Goal: Book appointment/travel/reservation

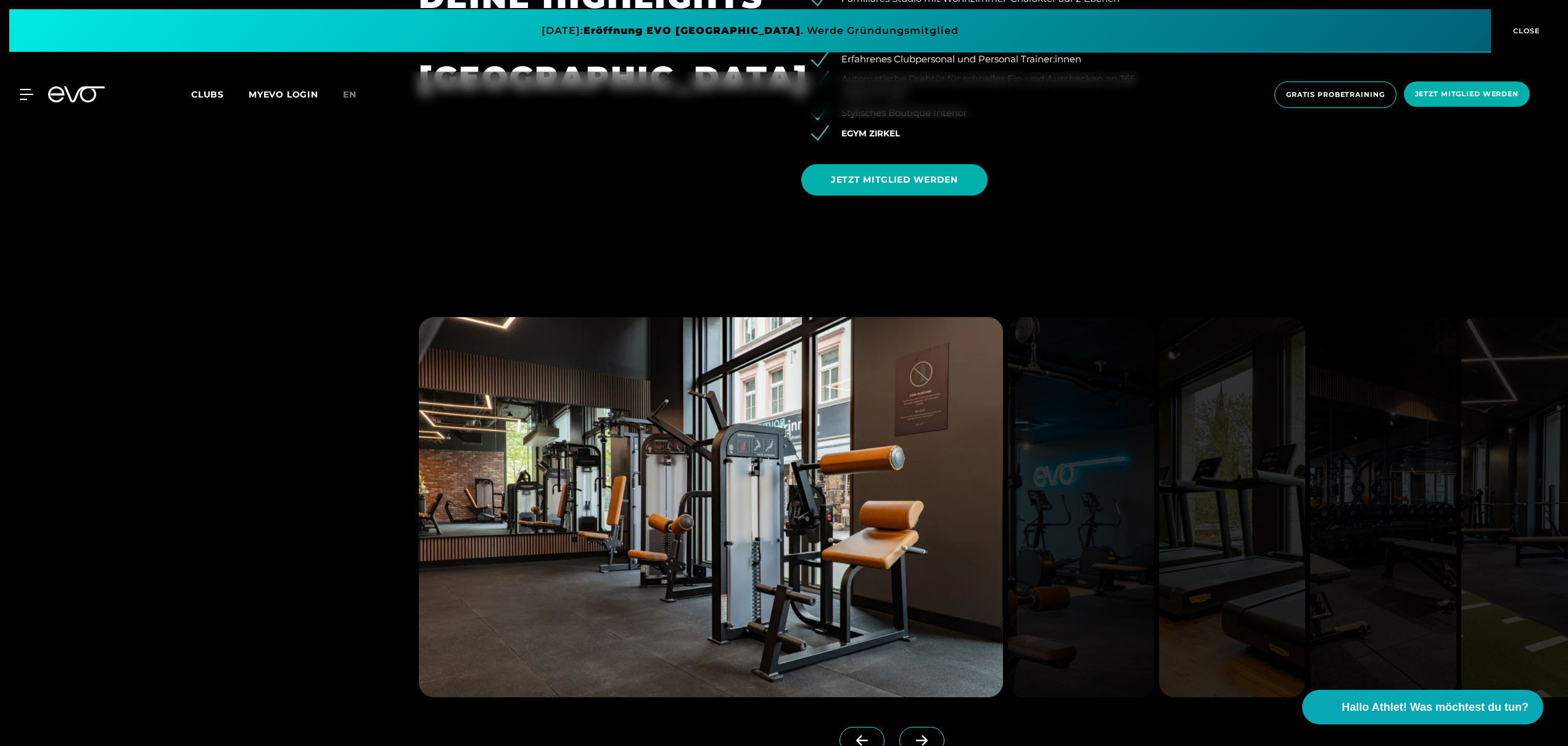
scroll to position [1667, 0]
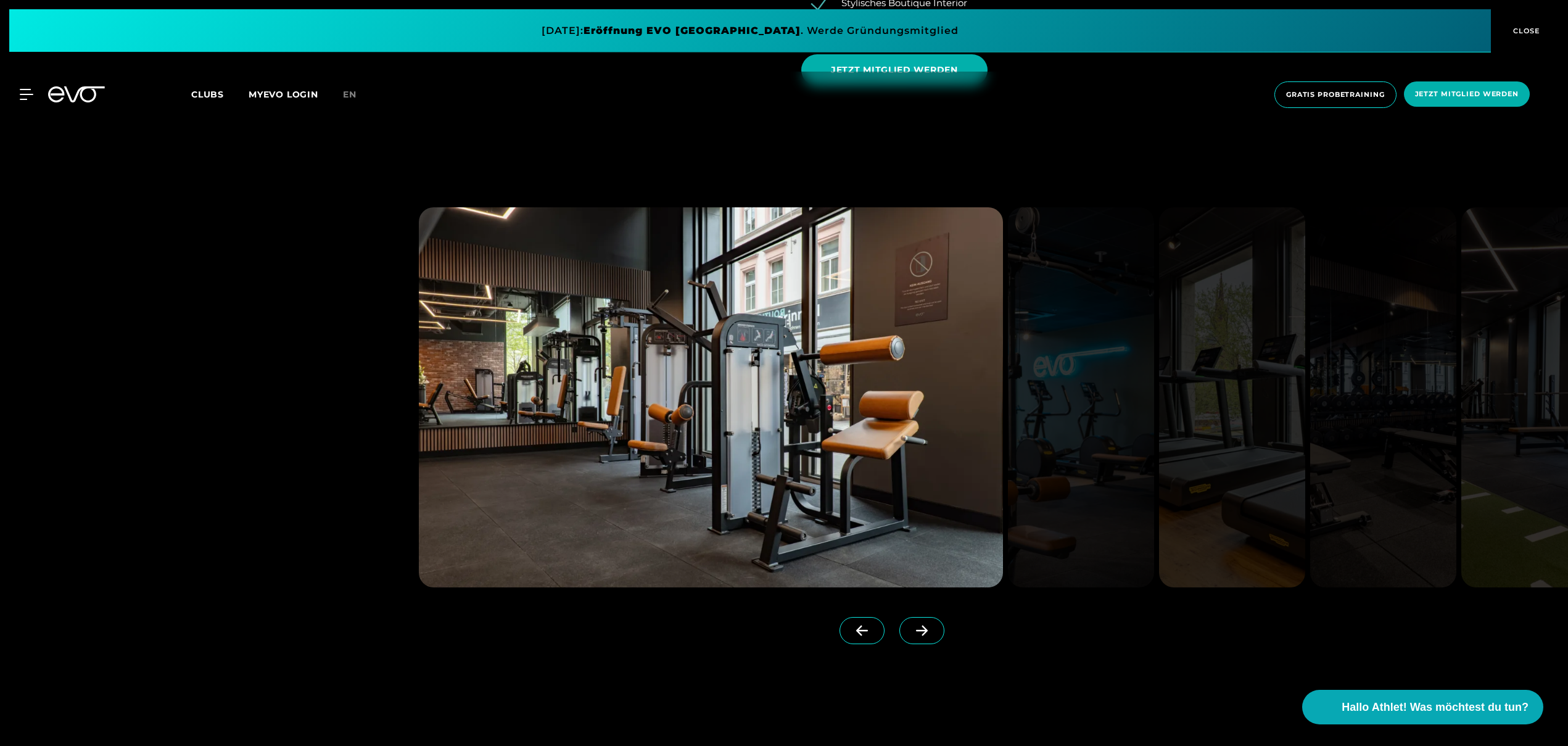
click at [927, 627] on icon at bounding box center [922, 630] width 12 height 11
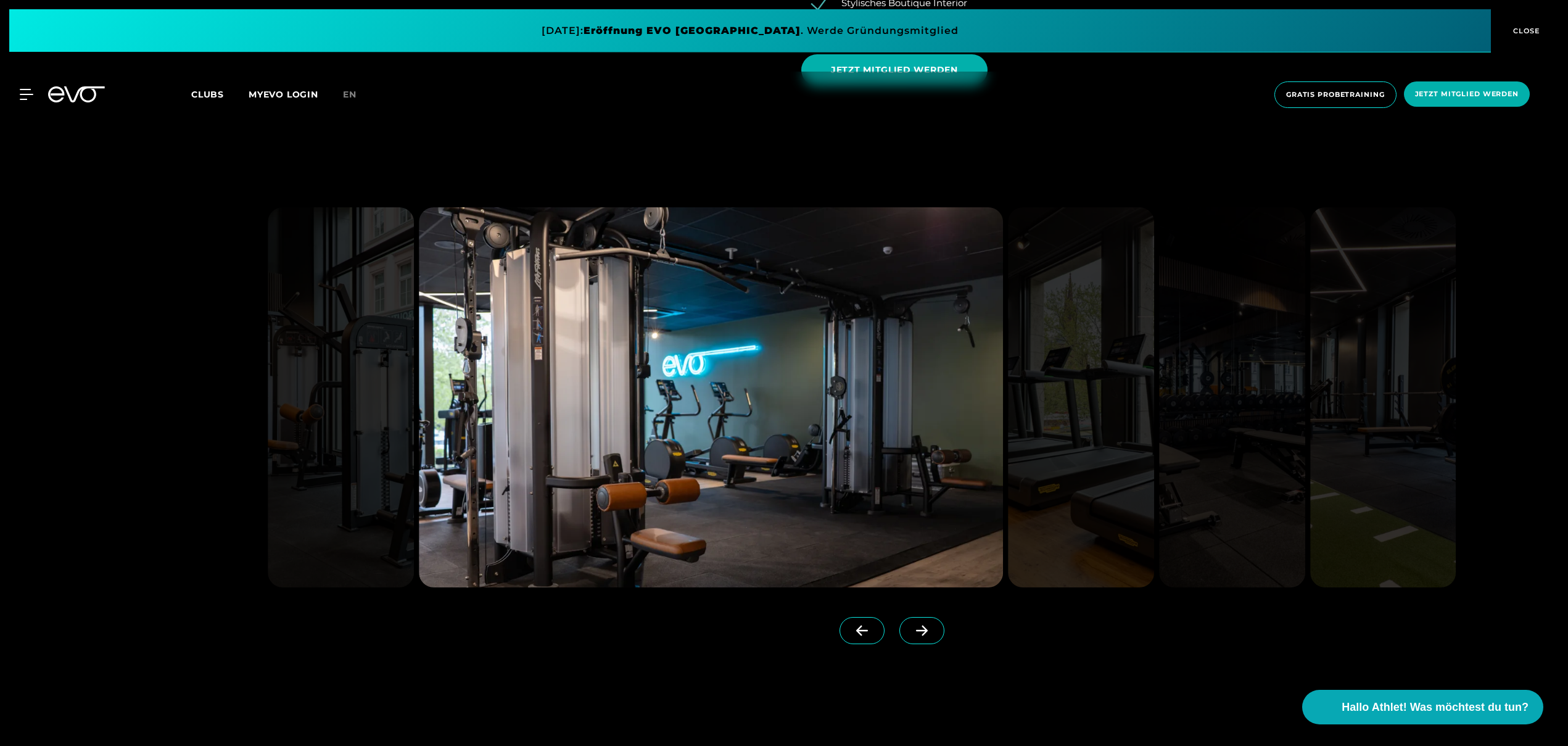
click at [928, 627] on icon at bounding box center [922, 629] width 22 height 11
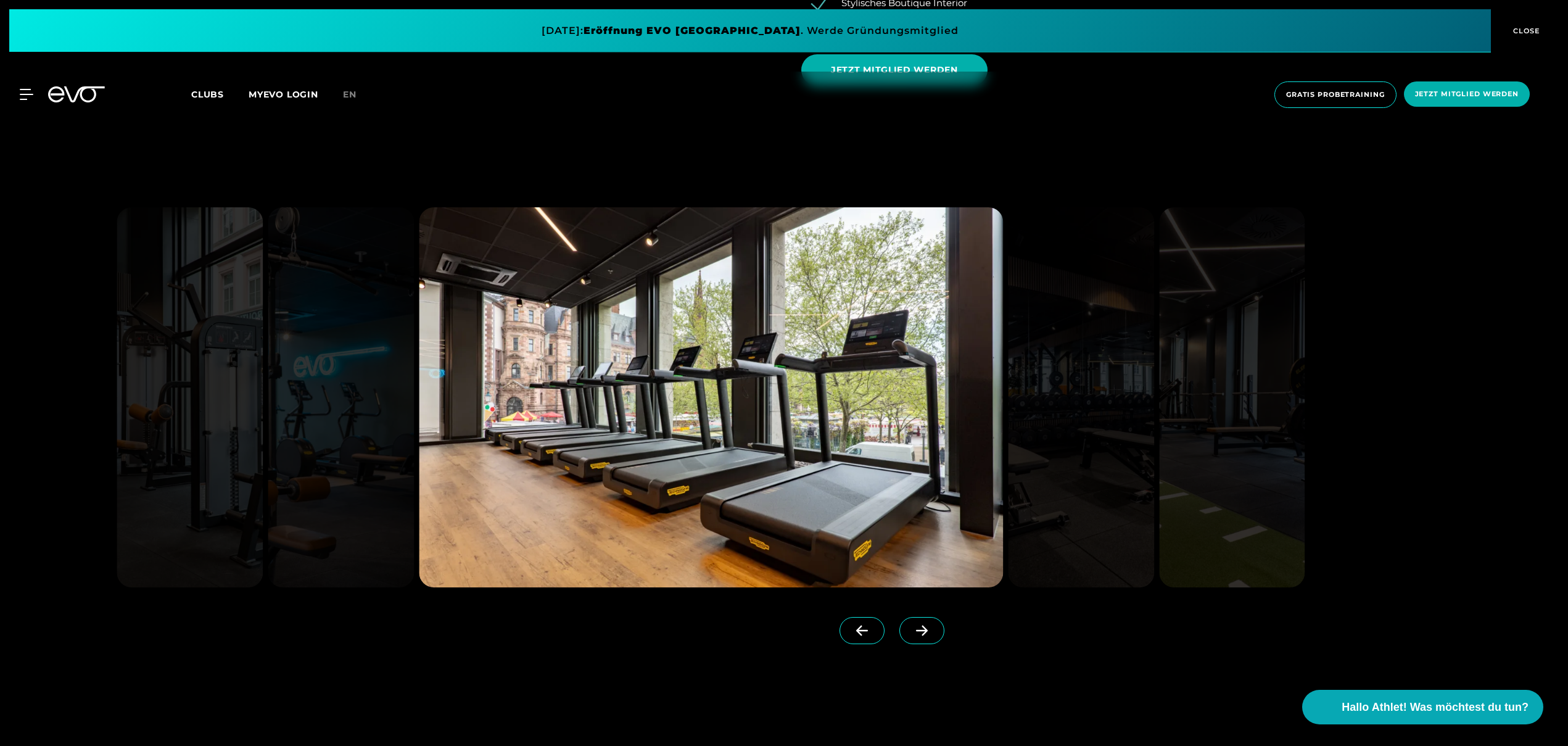
click at [928, 627] on icon at bounding box center [922, 629] width 22 height 11
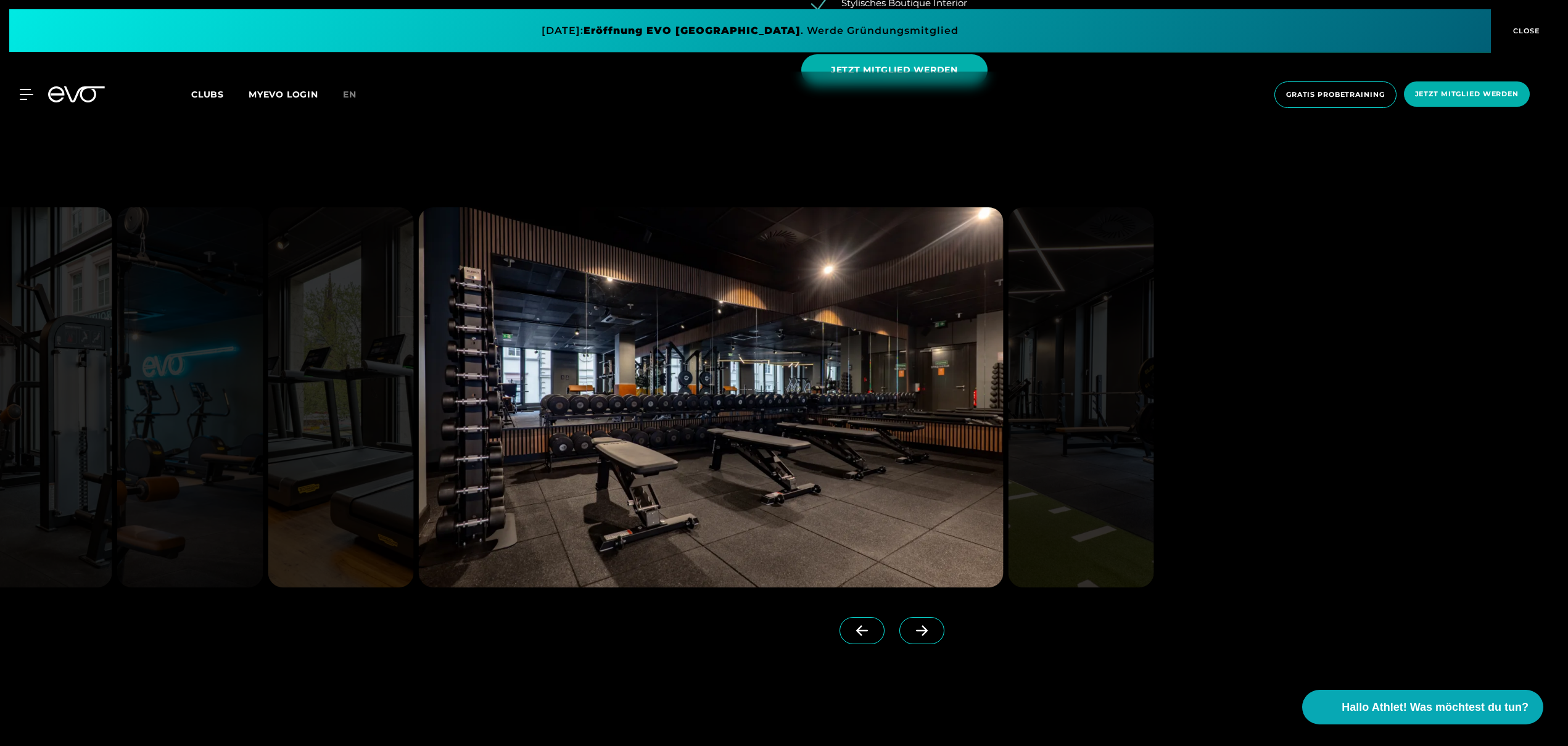
click at [928, 627] on icon at bounding box center [922, 629] width 22 height 11
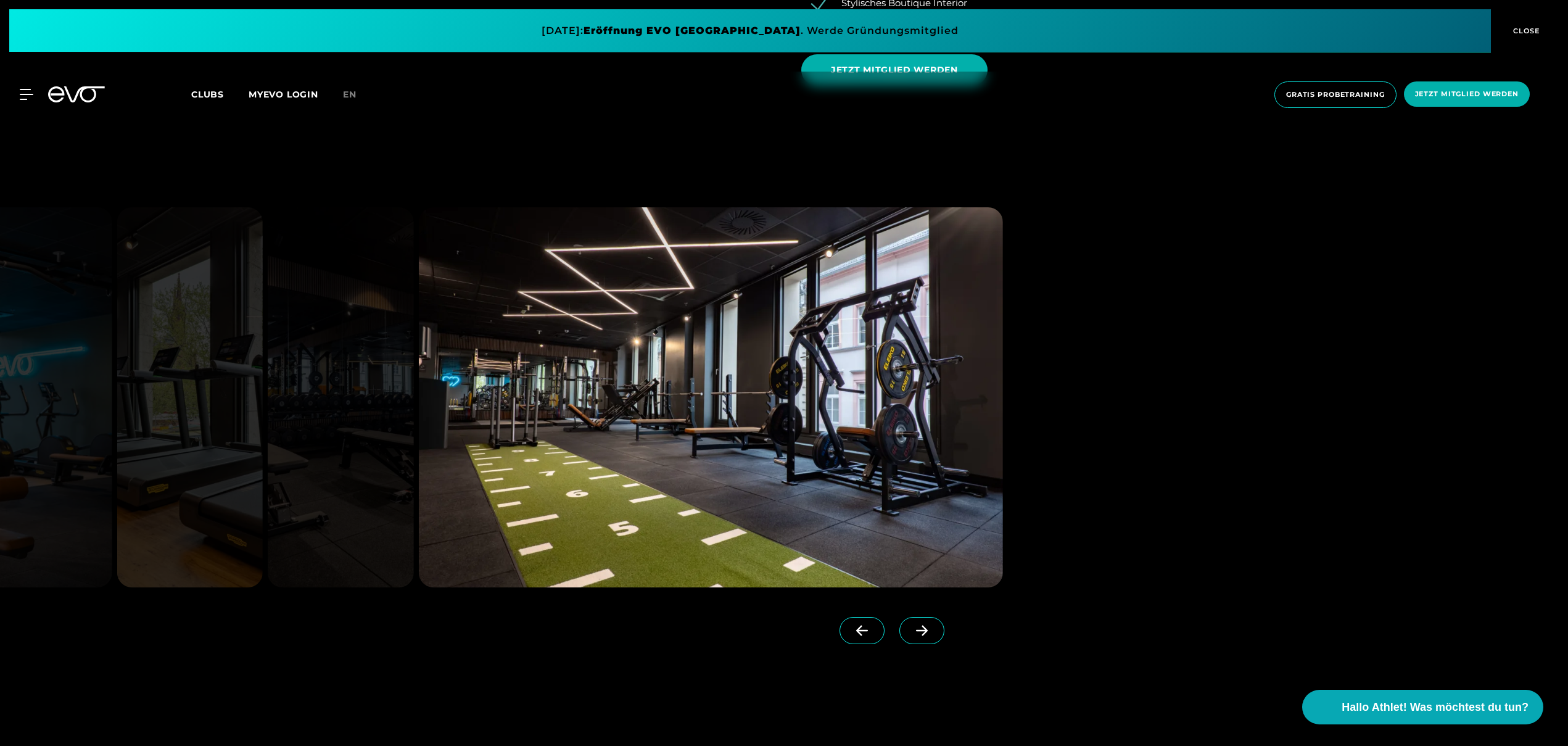
click at [928, 627] on icon at bounding box center [922, 629] width 22 height 11
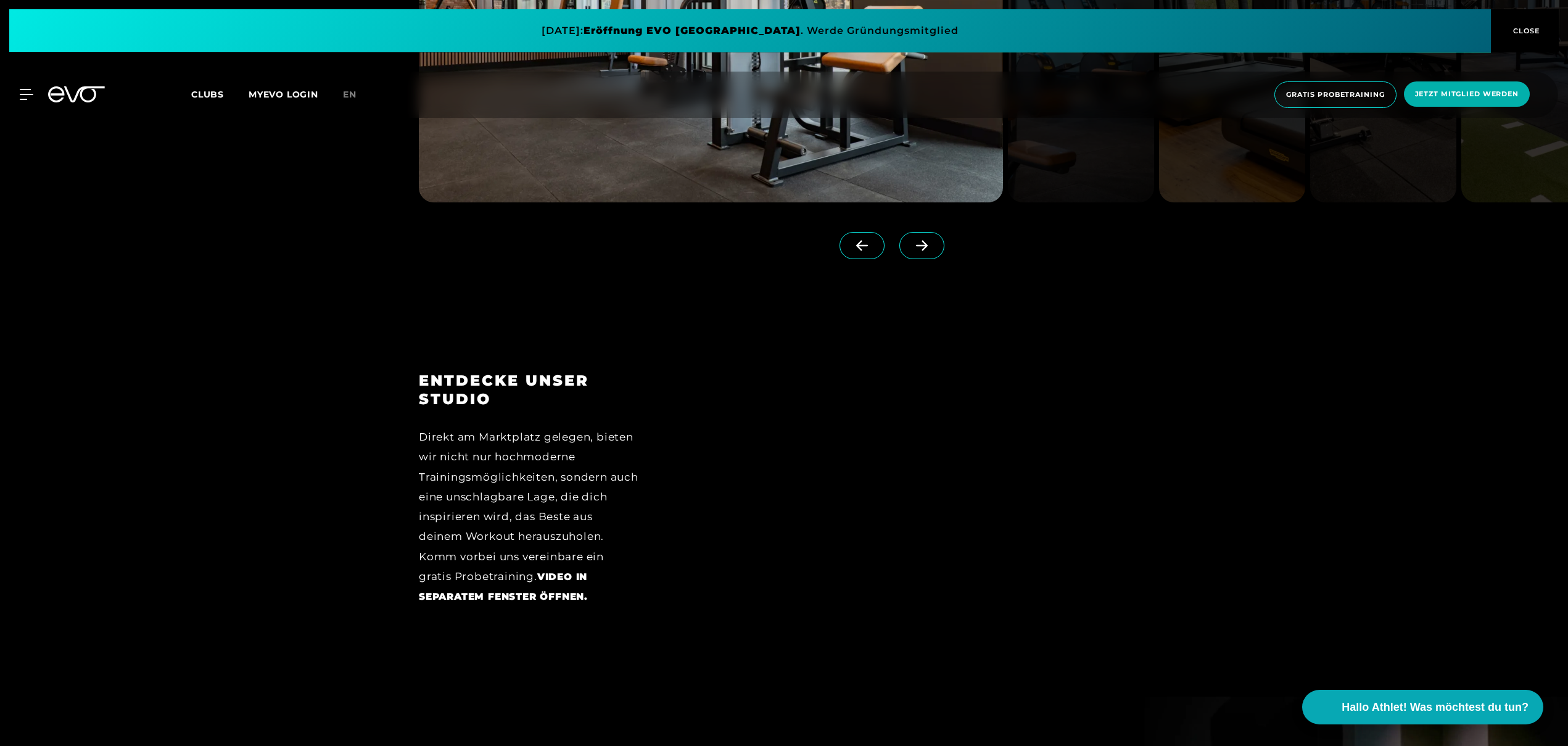
scroll to position [2204, 0]
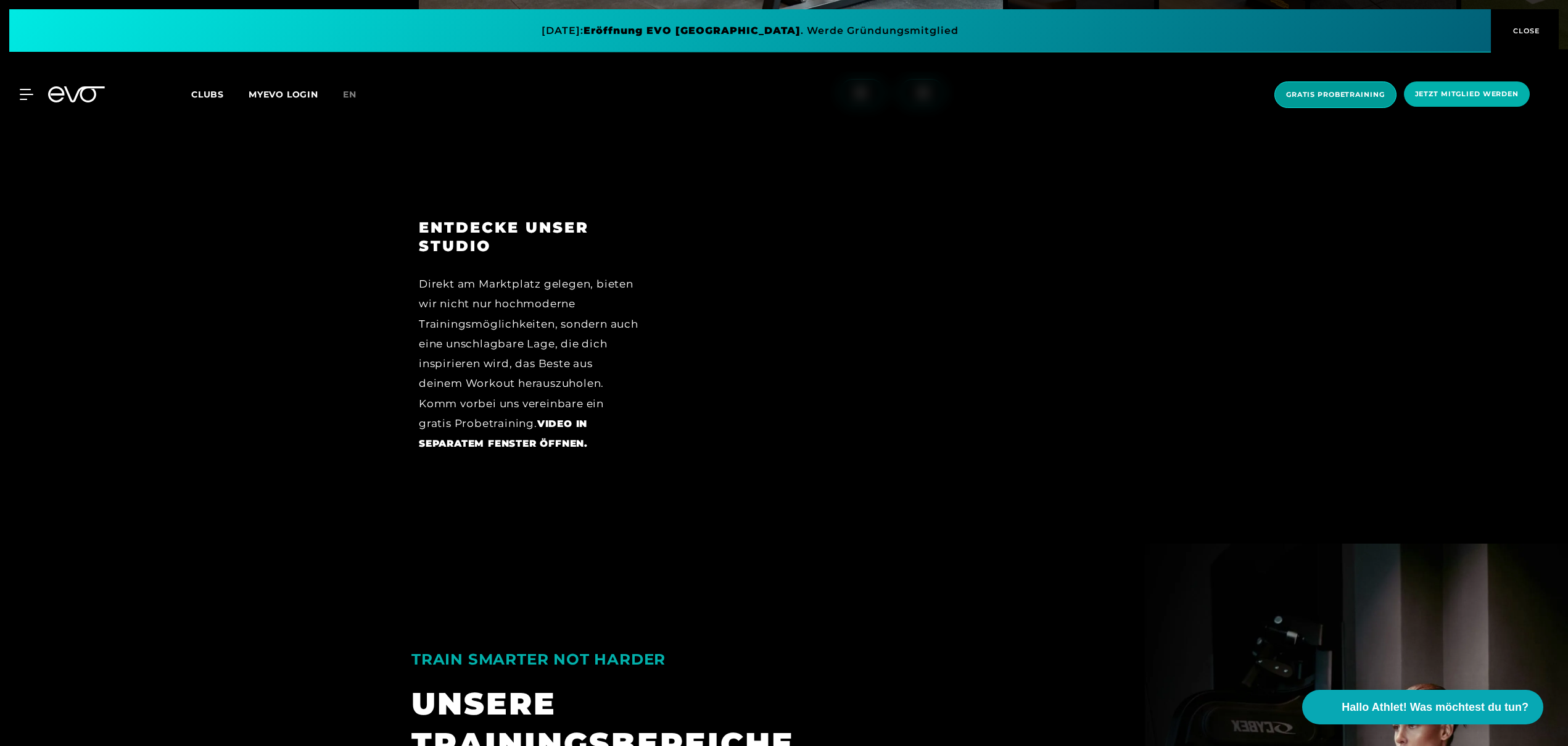
click at [1348, 92] on span "Gratis Probetraining" at bounding box center [1336, 95] width 99 height 11
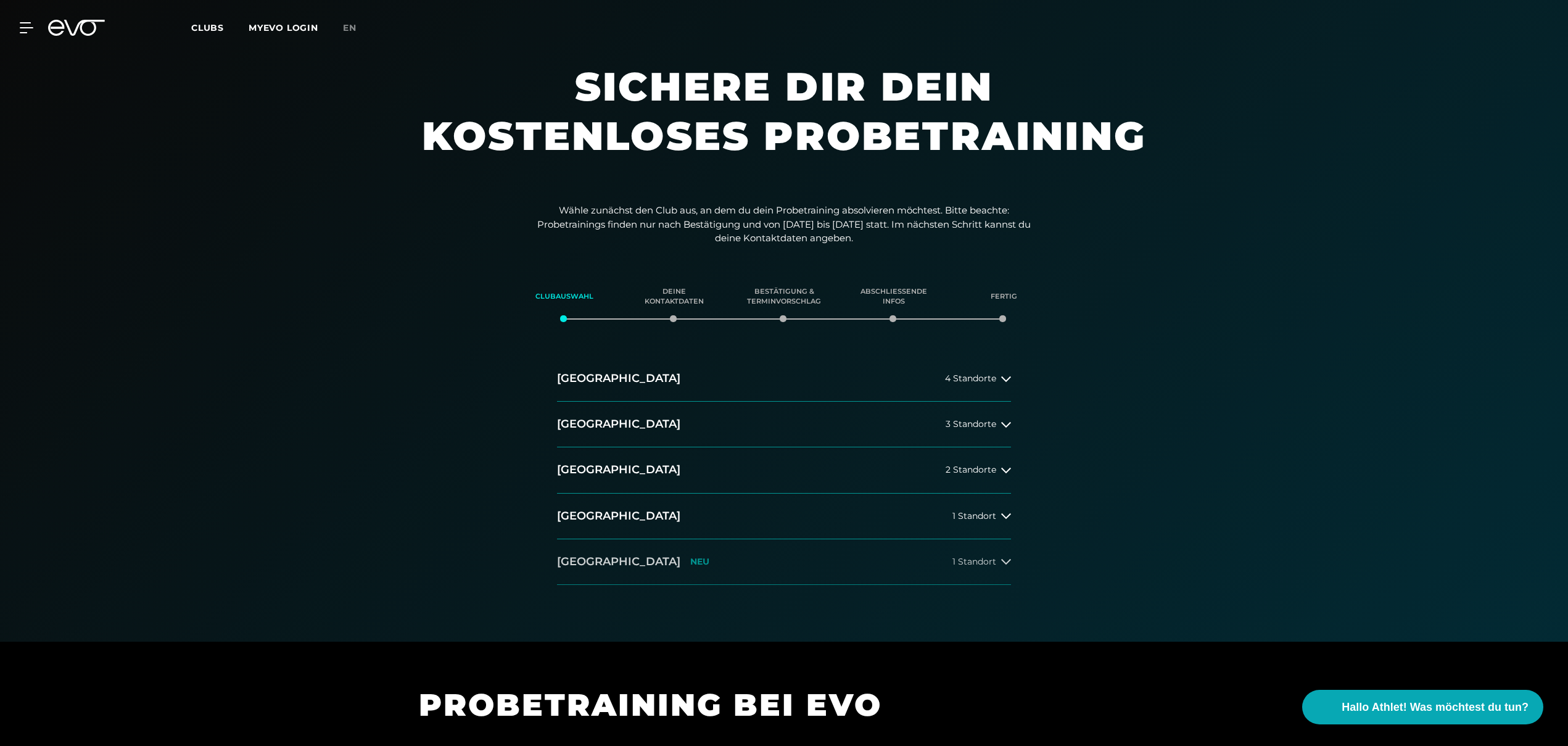
click at [984, 557] on span "1 Standort" at bounding box center [974, 561] width 44 height 9
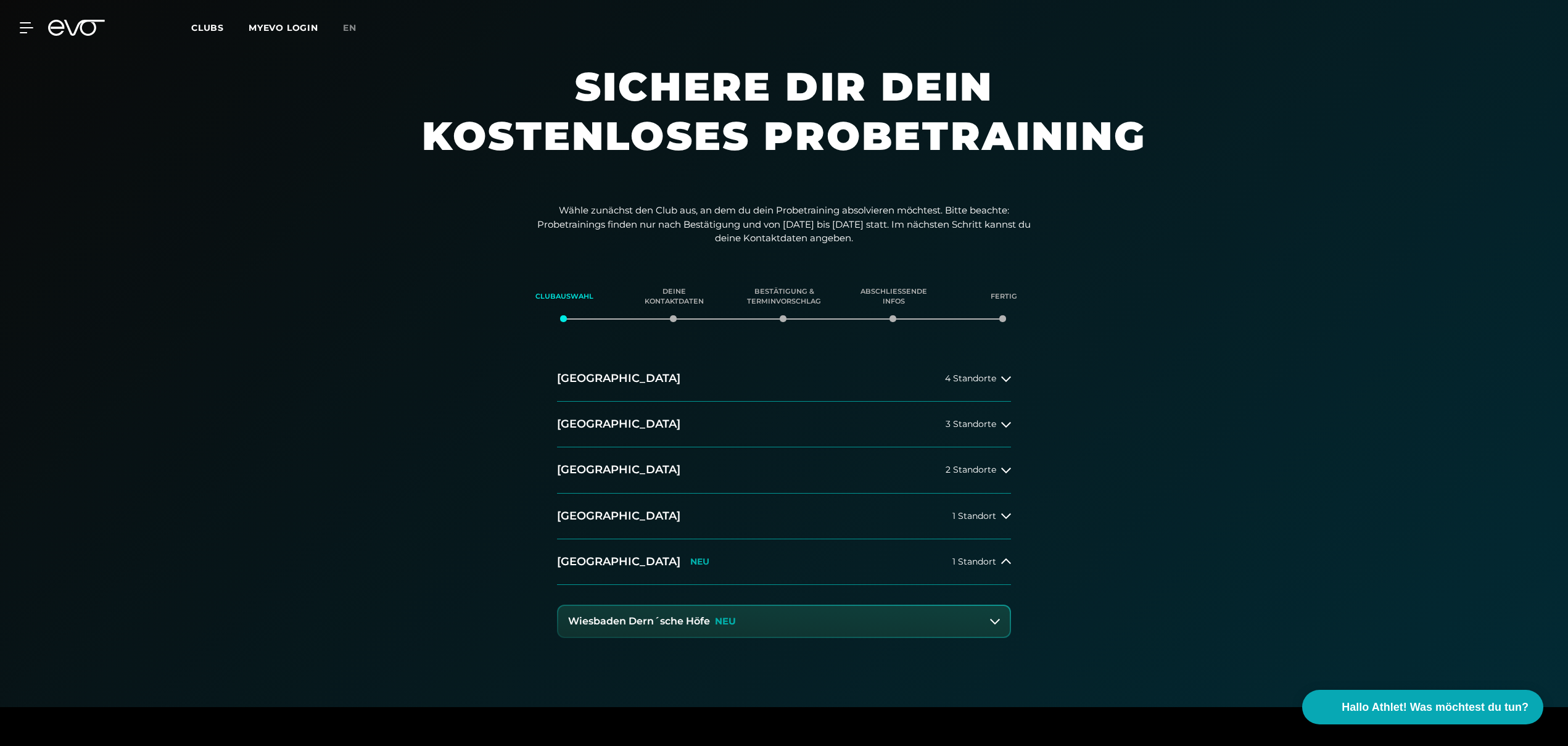
click at [791, 618] on button "Wiesbaden Dern´sche Höfe NEU" at bounding box center [784, 621] width 452 height 31
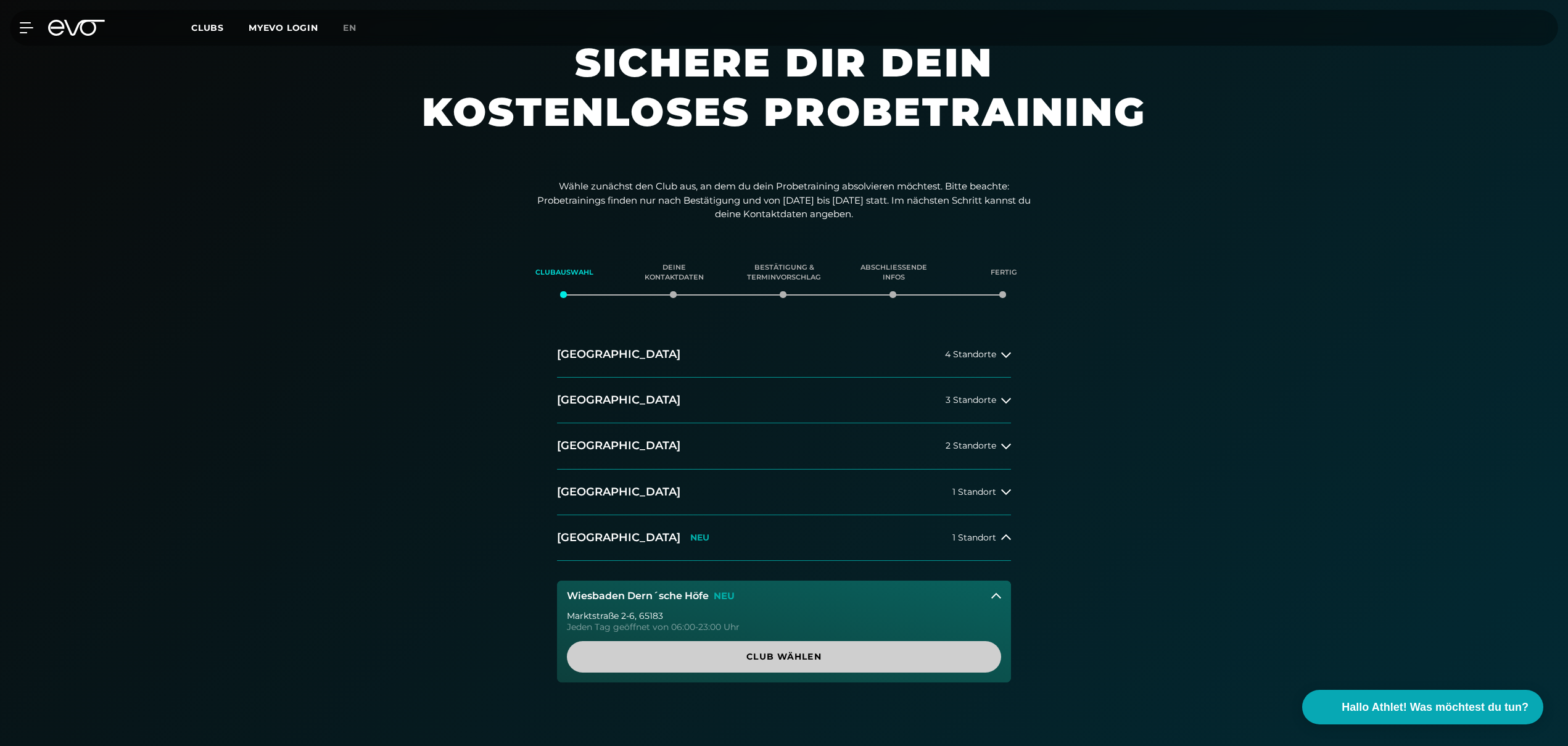
scroll to position [70, 0]
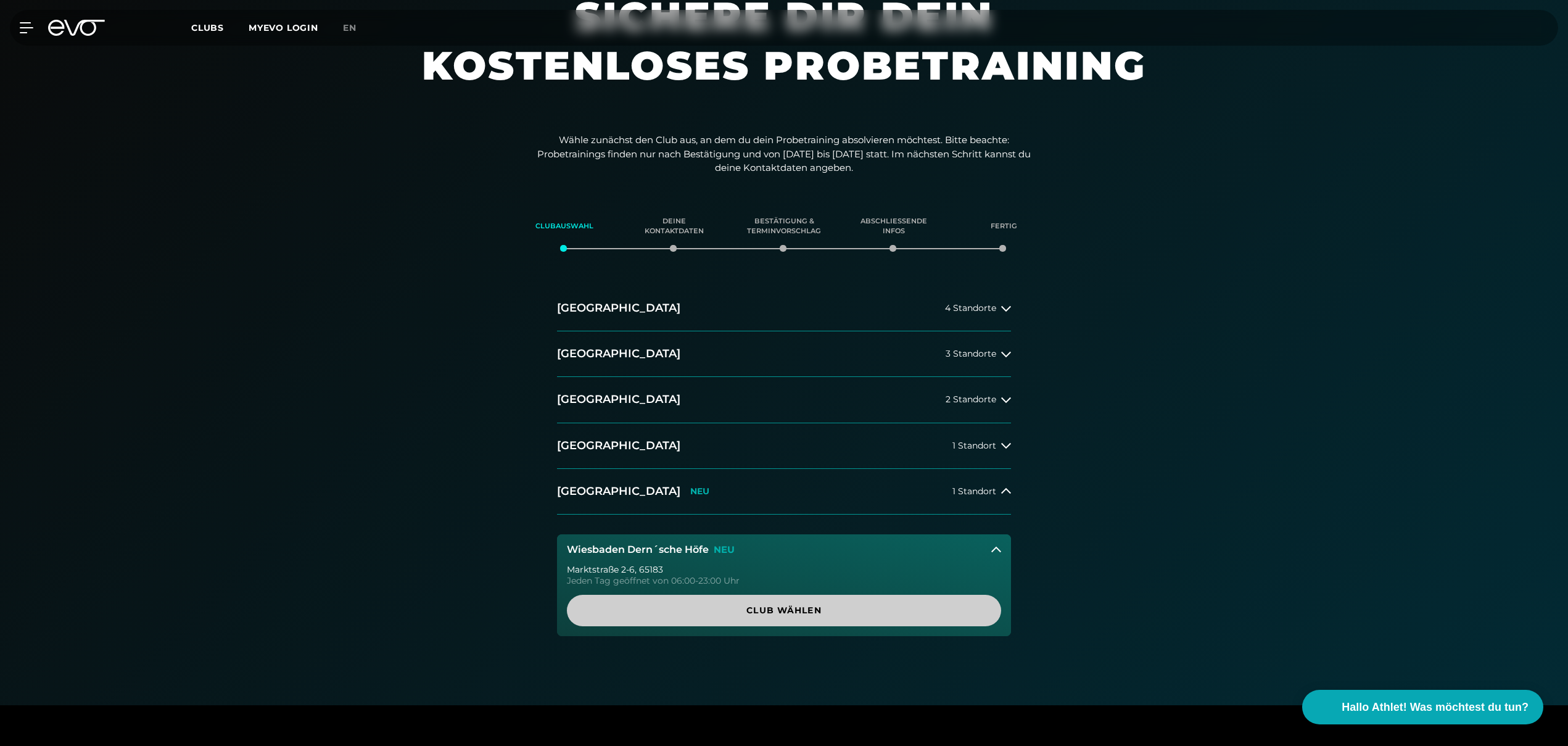
click at [798, 608] on span "Club wählen" at bounding box center [783, 609] width 375 height 13
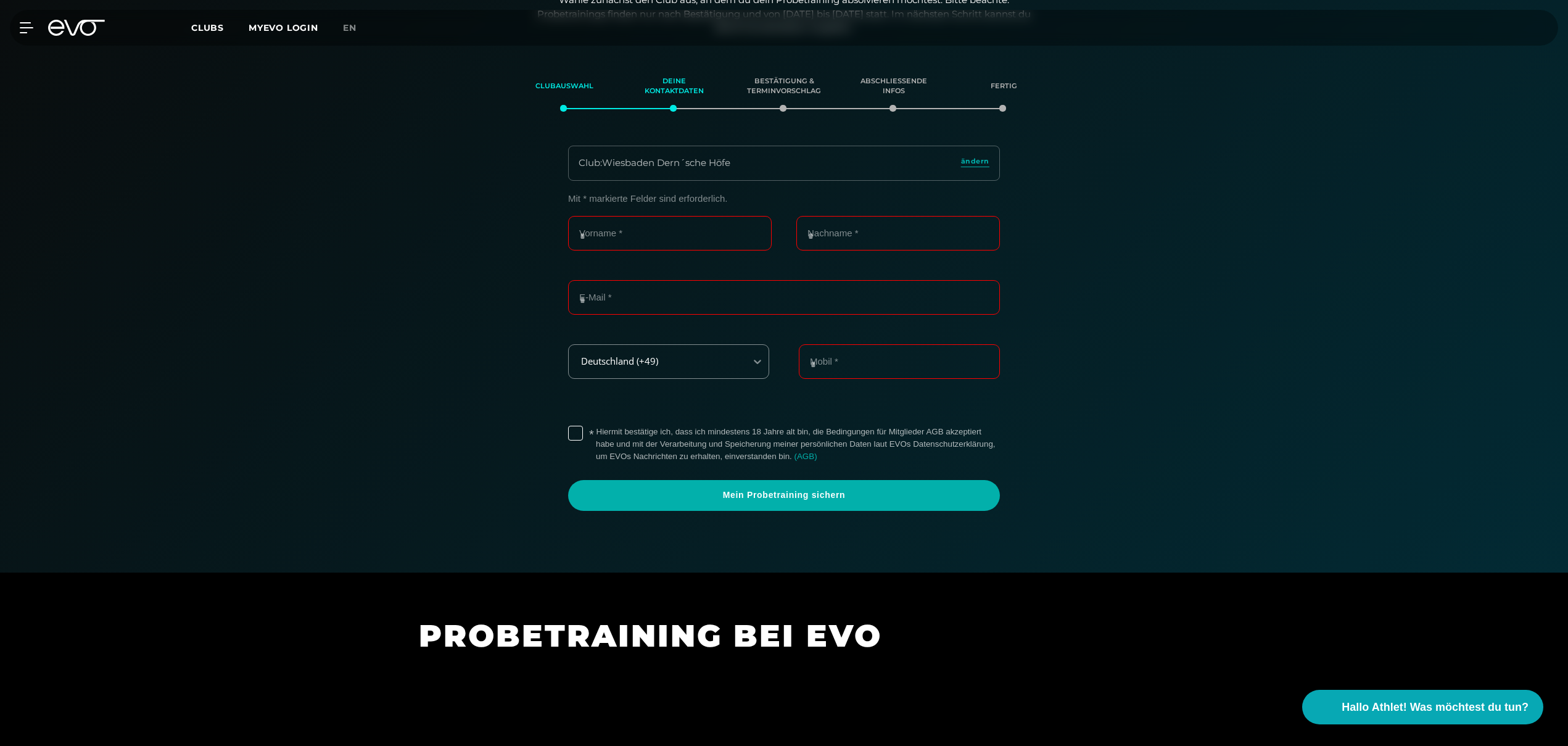
scroll to position [211, 0]
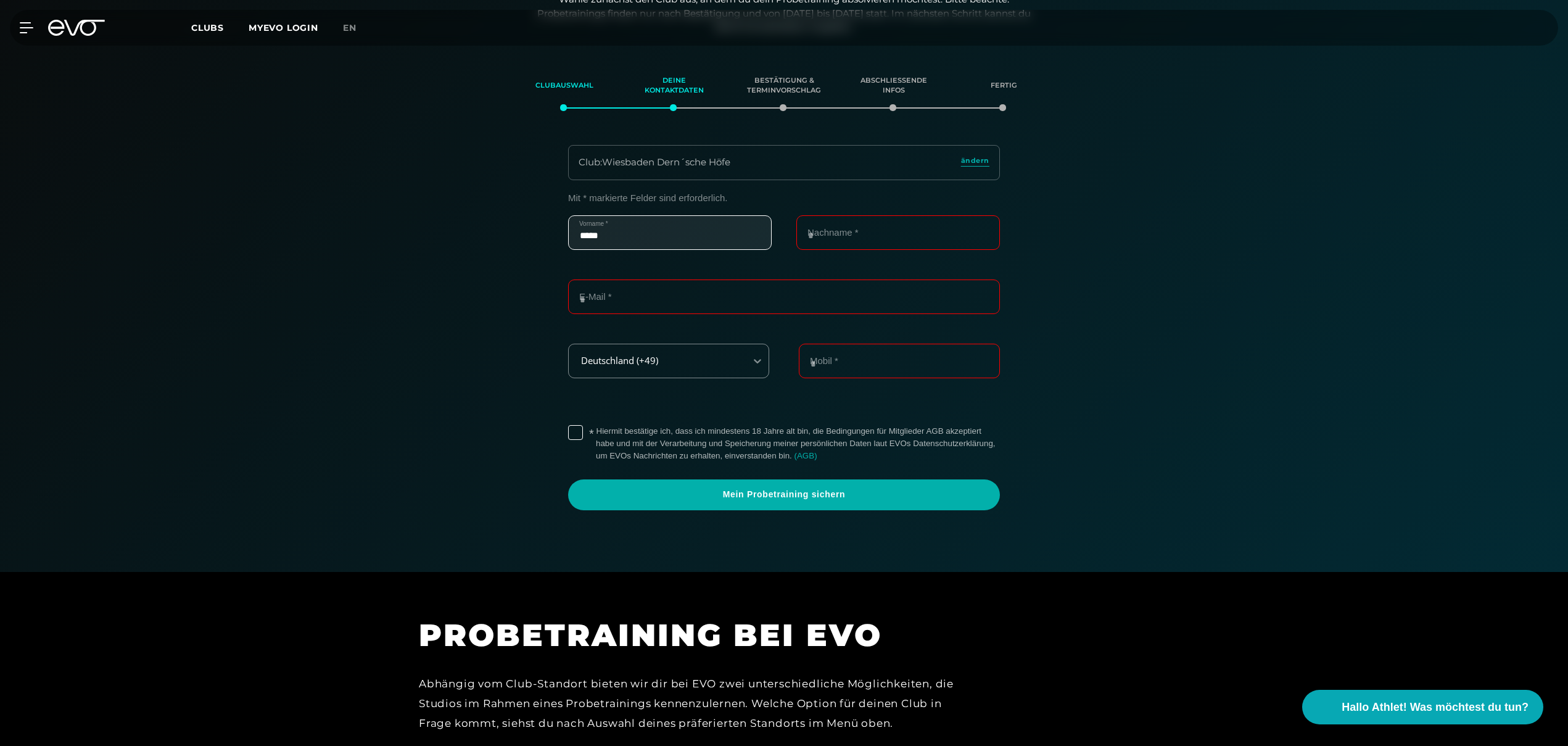
type input "*****"
type input "********"
type input "**********"
click at [830, 360] on input "Mobil *" at bounding box center [900, 360] width 201 height 34
type input "**********"
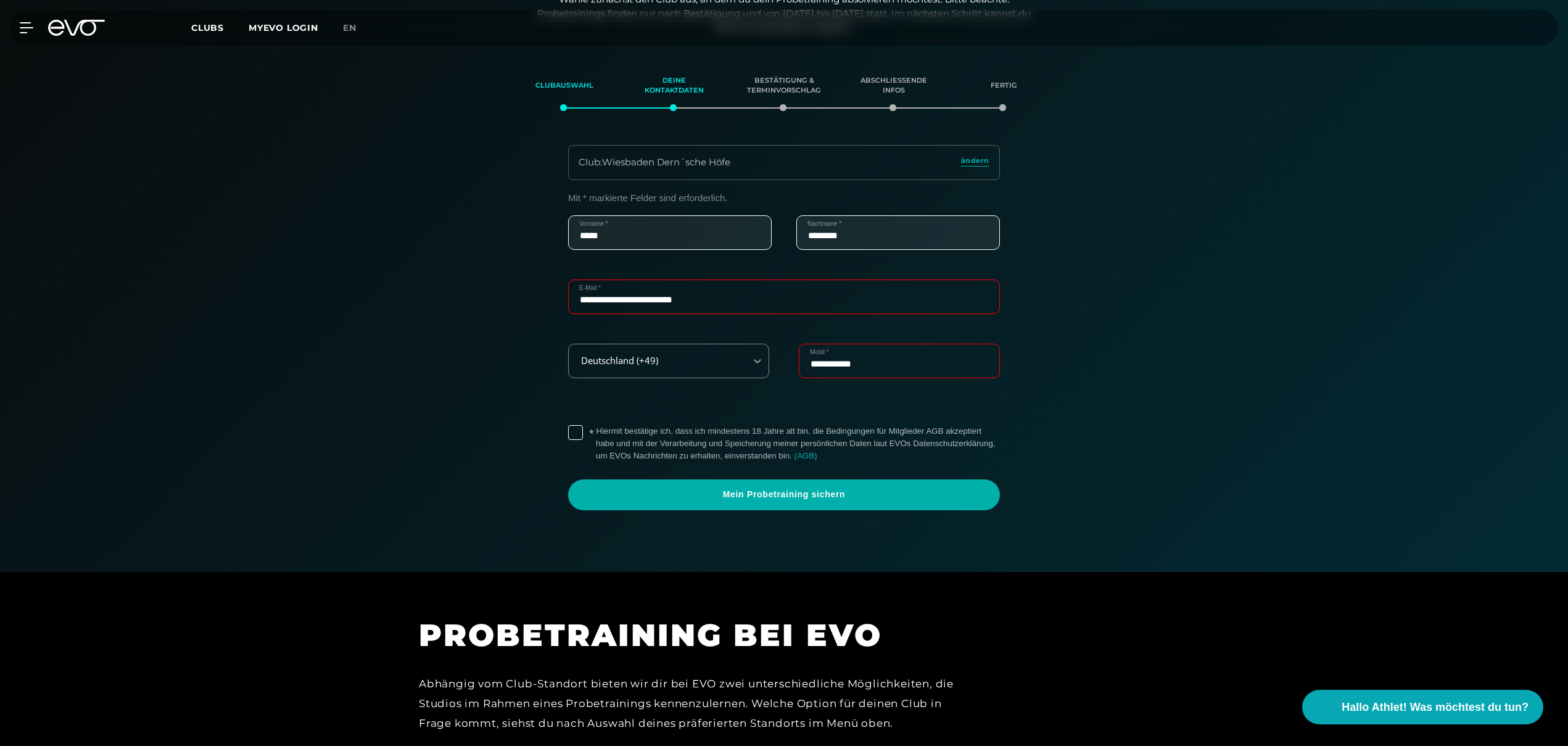
click at [596, 428] on label "* Hiermit bestätige ich, dass ich mindestens 18 Jahre alt bin, die Bedingungen …" at bounding box center [798, 443] width 404 height 37
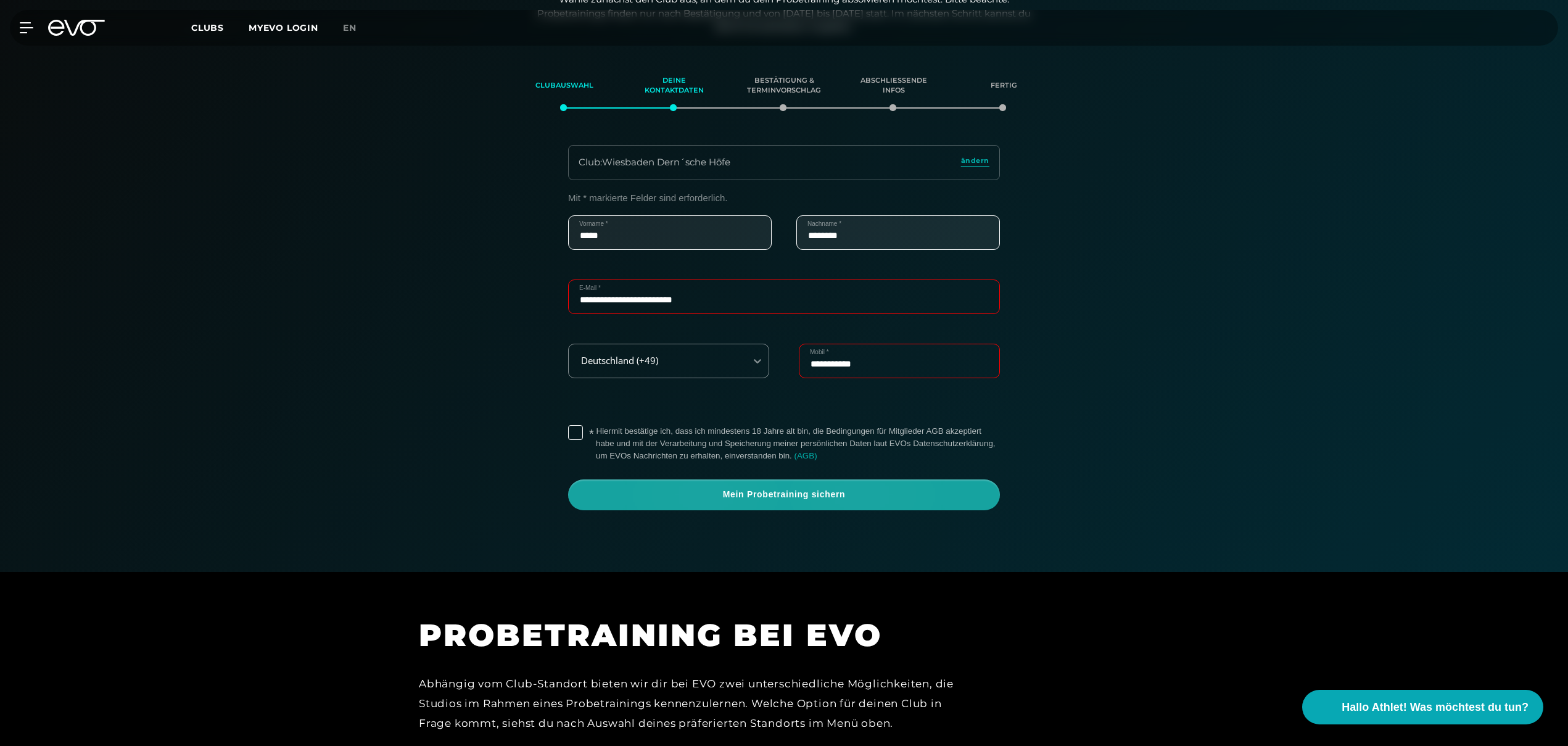
click at [831, 494] on span "Mein Probetraining sichern" at bounding box center [784, 495] width 372 height 13
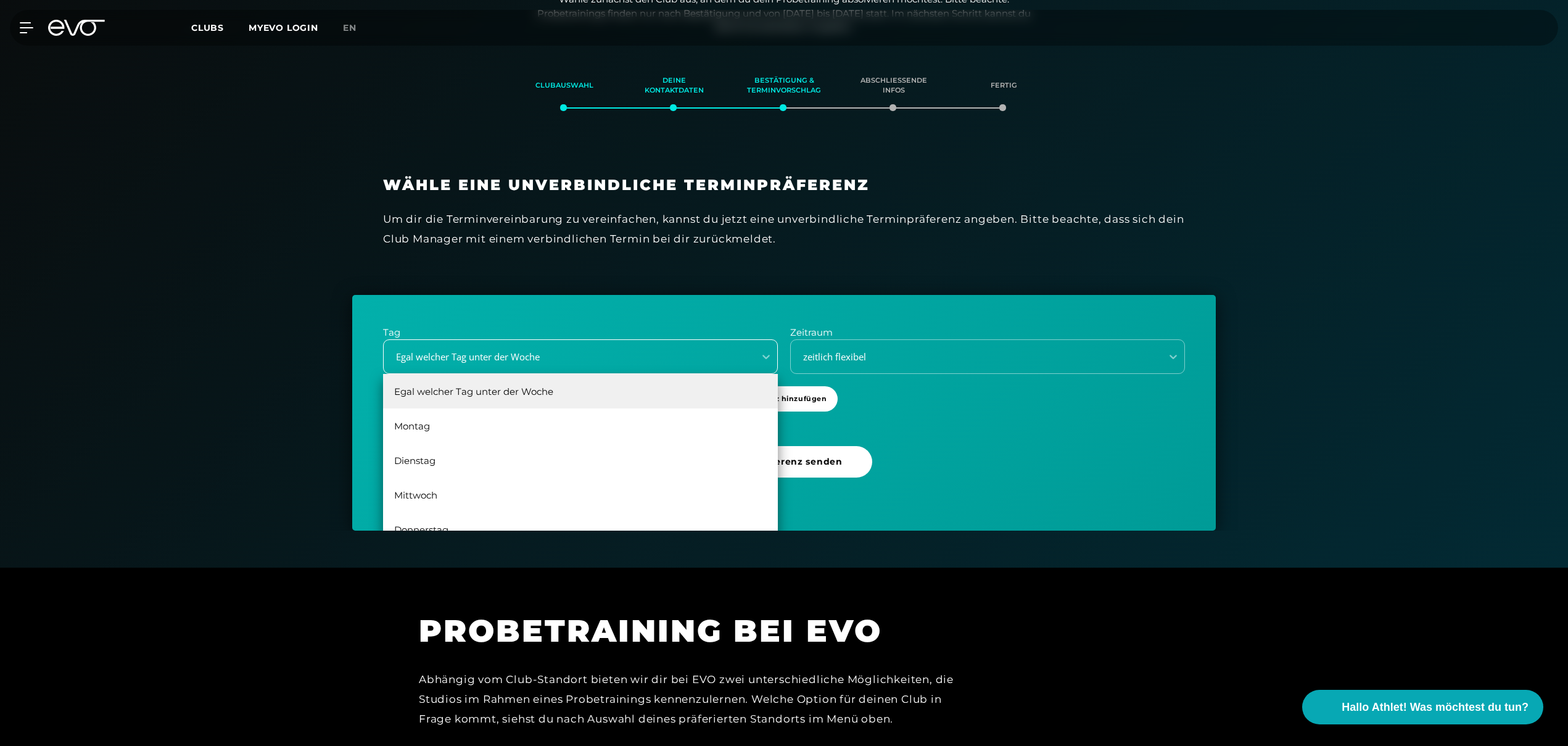
click at [574, 356] on div "Egal welcher Tag unter der Woche" at bounding box center [565, 356] width 361 height 14
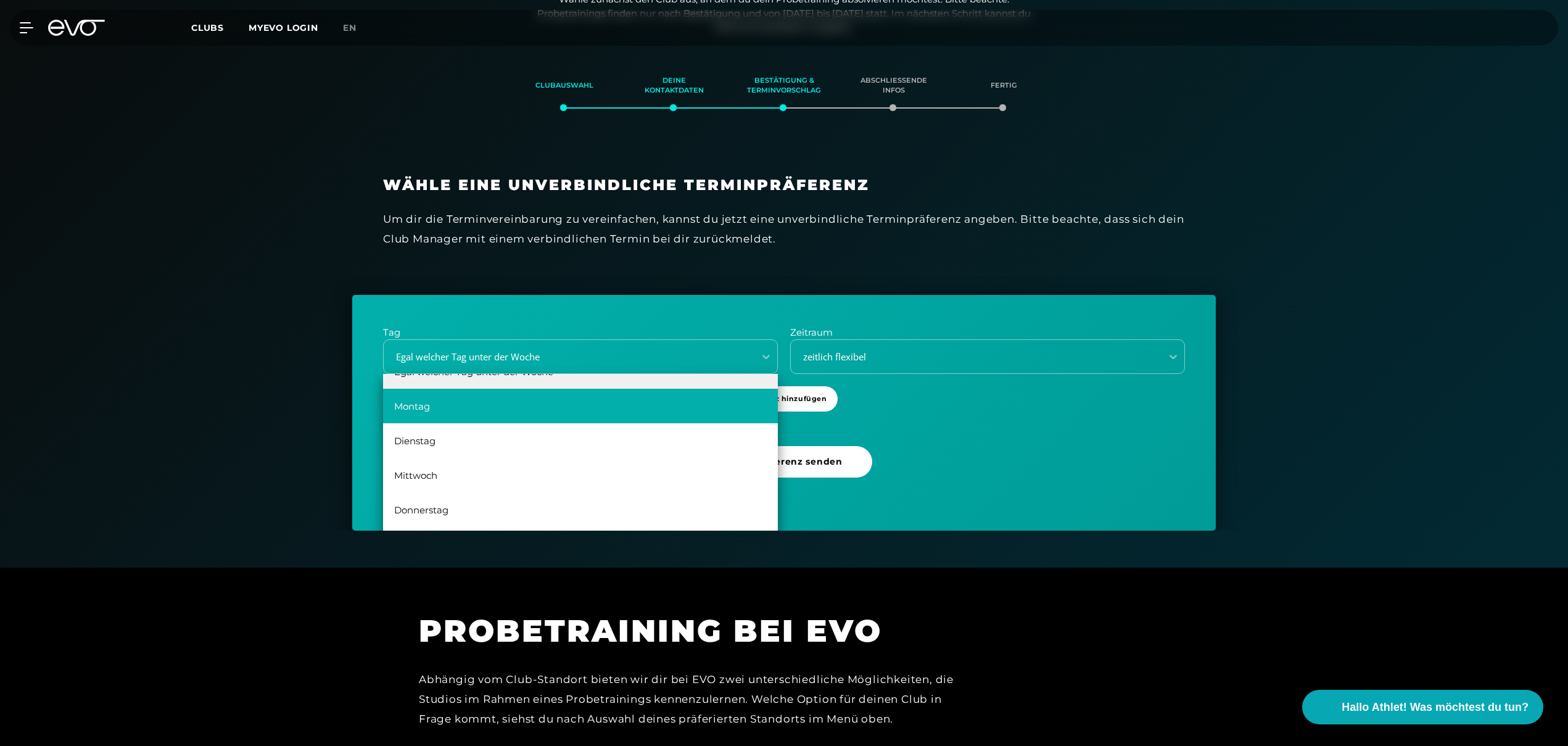
scroll to position [22, 0]
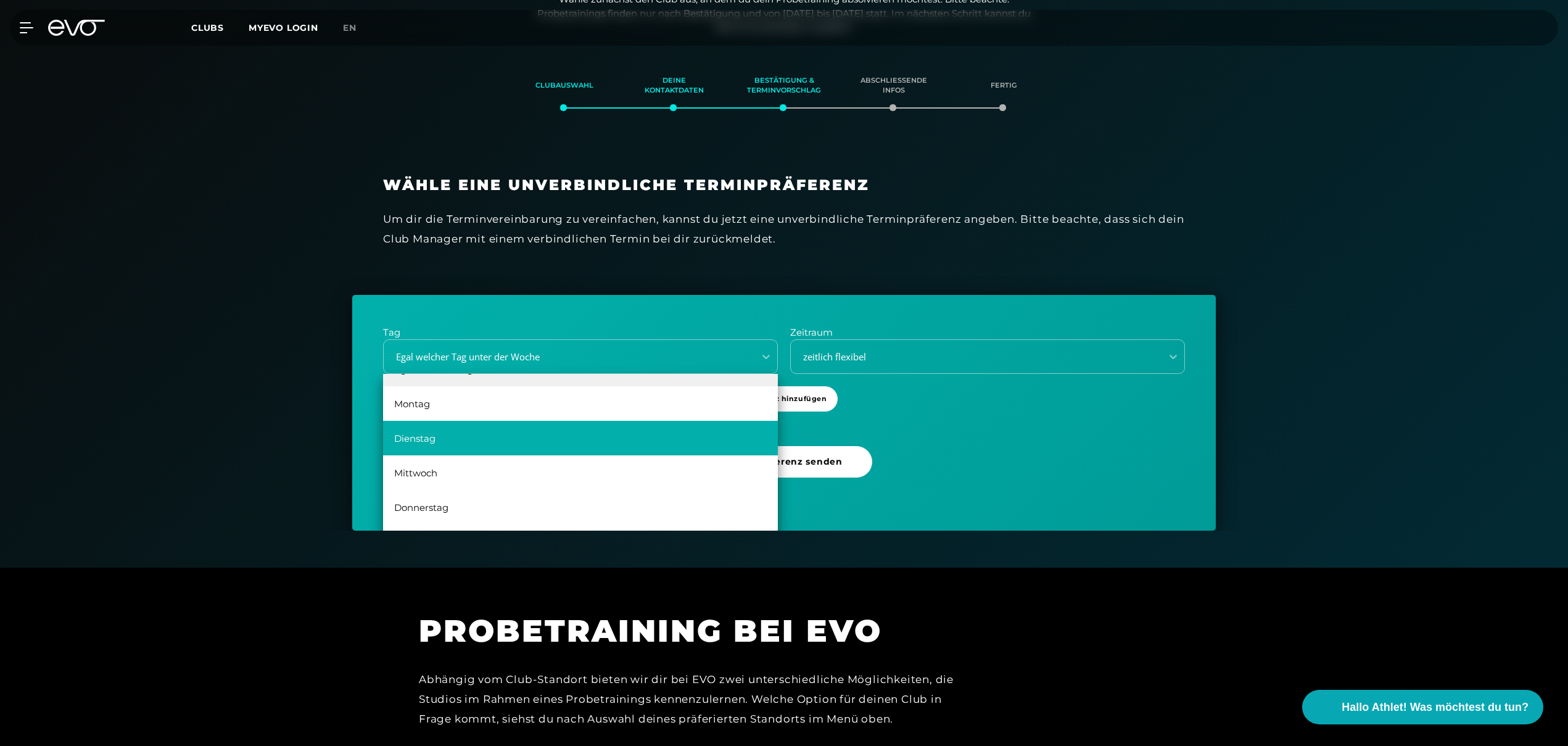
click at [539, 435] on div "Dienstag" at bounding box center [580, 438] width 395 height 34
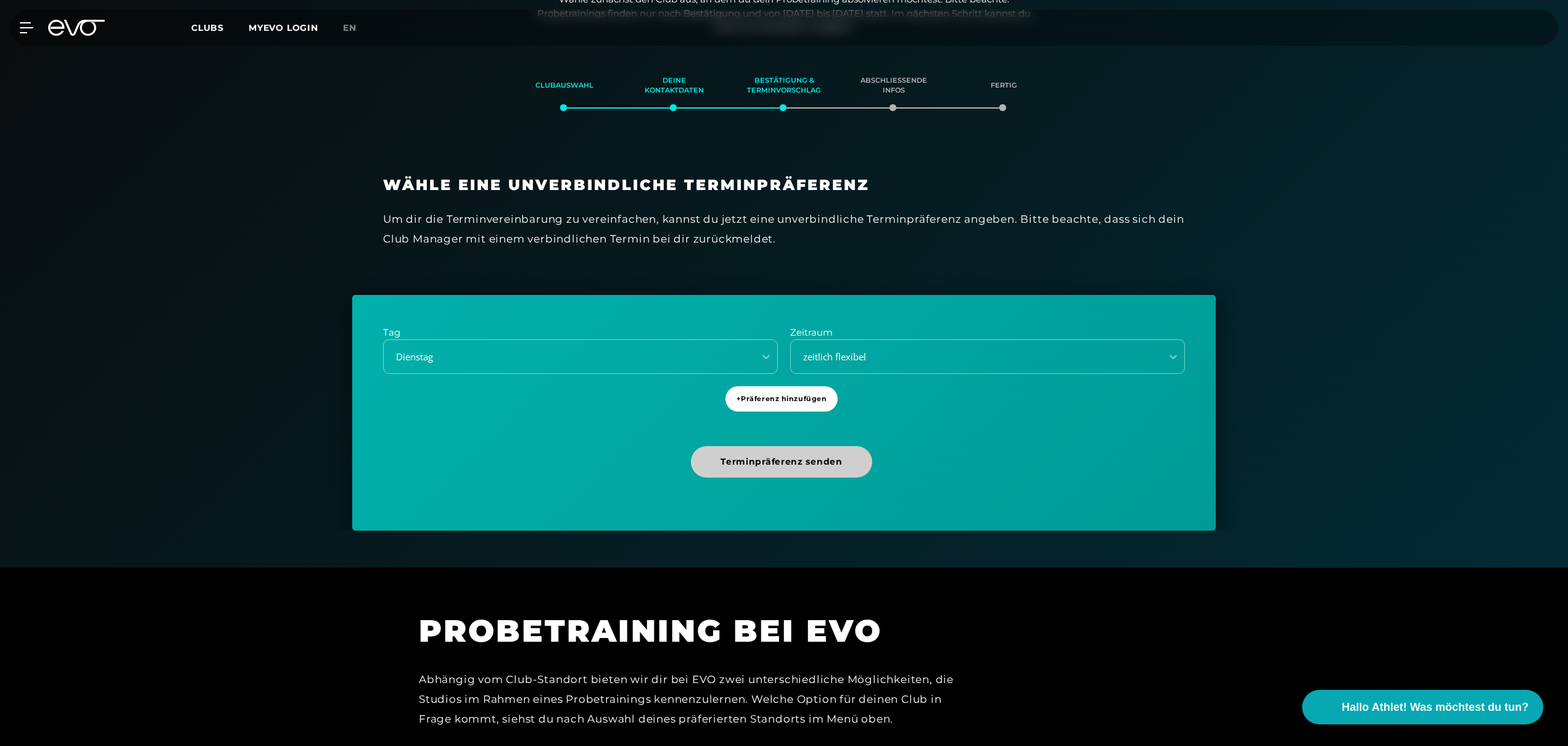
click at [791, 448] on span "Terminpräferenz senden" at bounding box center [781, 462] width 181 height 32
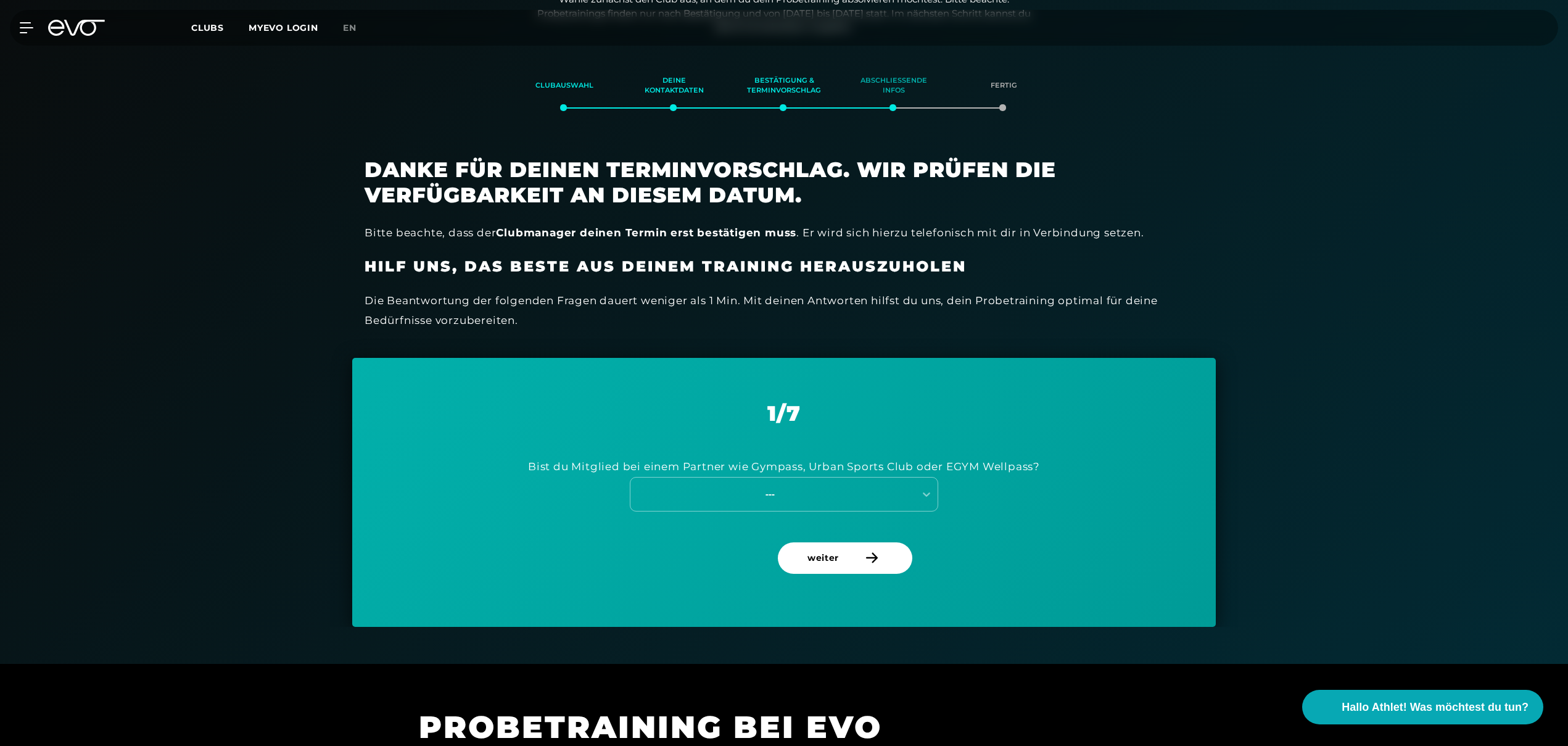
click at [892, 102] on div "Abschließende Infos" at bounding box center [894, 85] width 79 height 34
click at [780, 102] on div "Bestätigung & Terminvorschlag" at bounding box center [784, 85] width 79 height 34
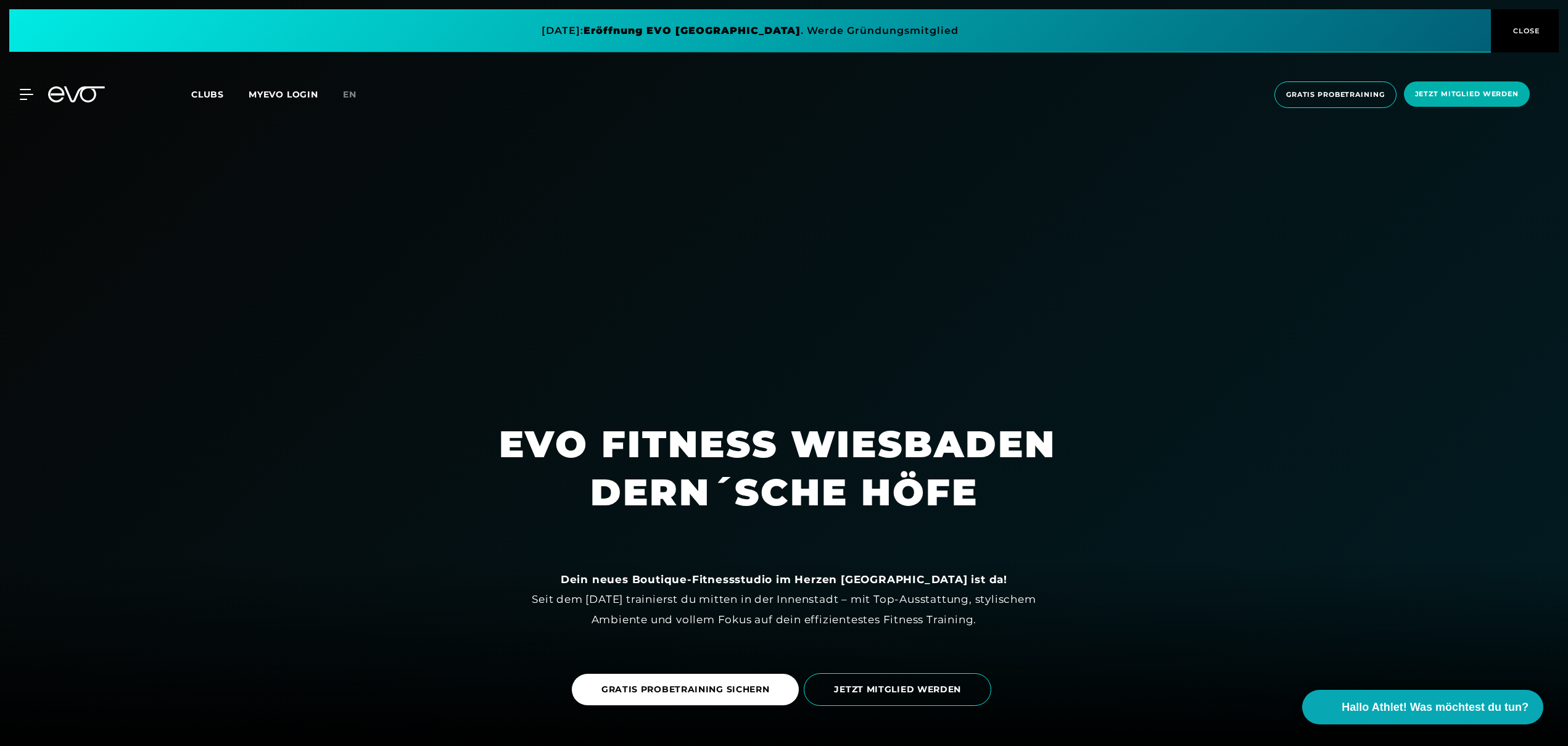
click at [39, 99] on div "MyEVO Login Über EVO Mitgliedschaften Probetraining TAGESPASS EVO Studios [GEOG…" at bounding box center [19, 94] width 44 height 11
click at [30, 97] on icon at bounding box center [29, 94] width 18 height 11
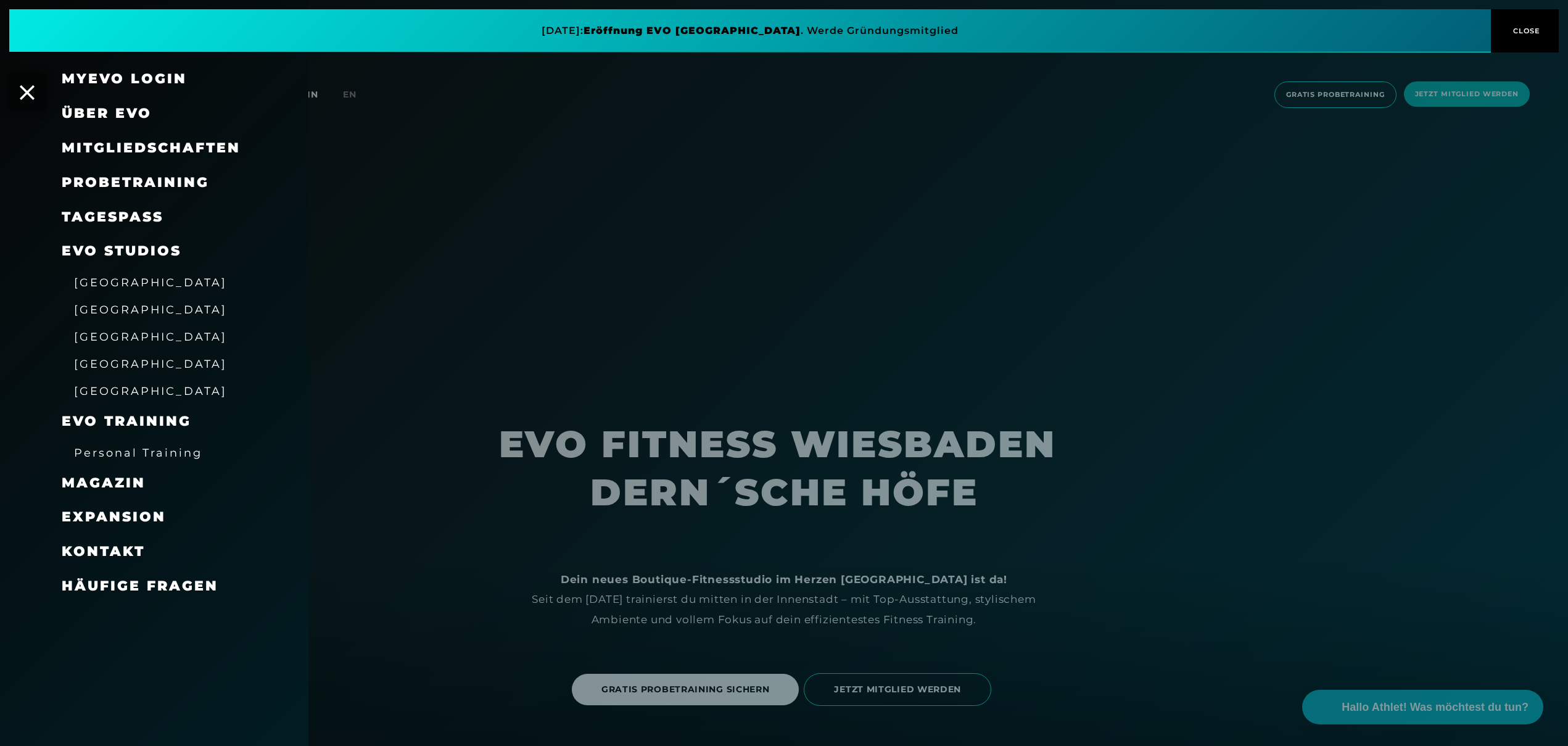
click at [160, 147] on span "Mitgliedschaften" at bounding box center [151, 148] width 179 height 17
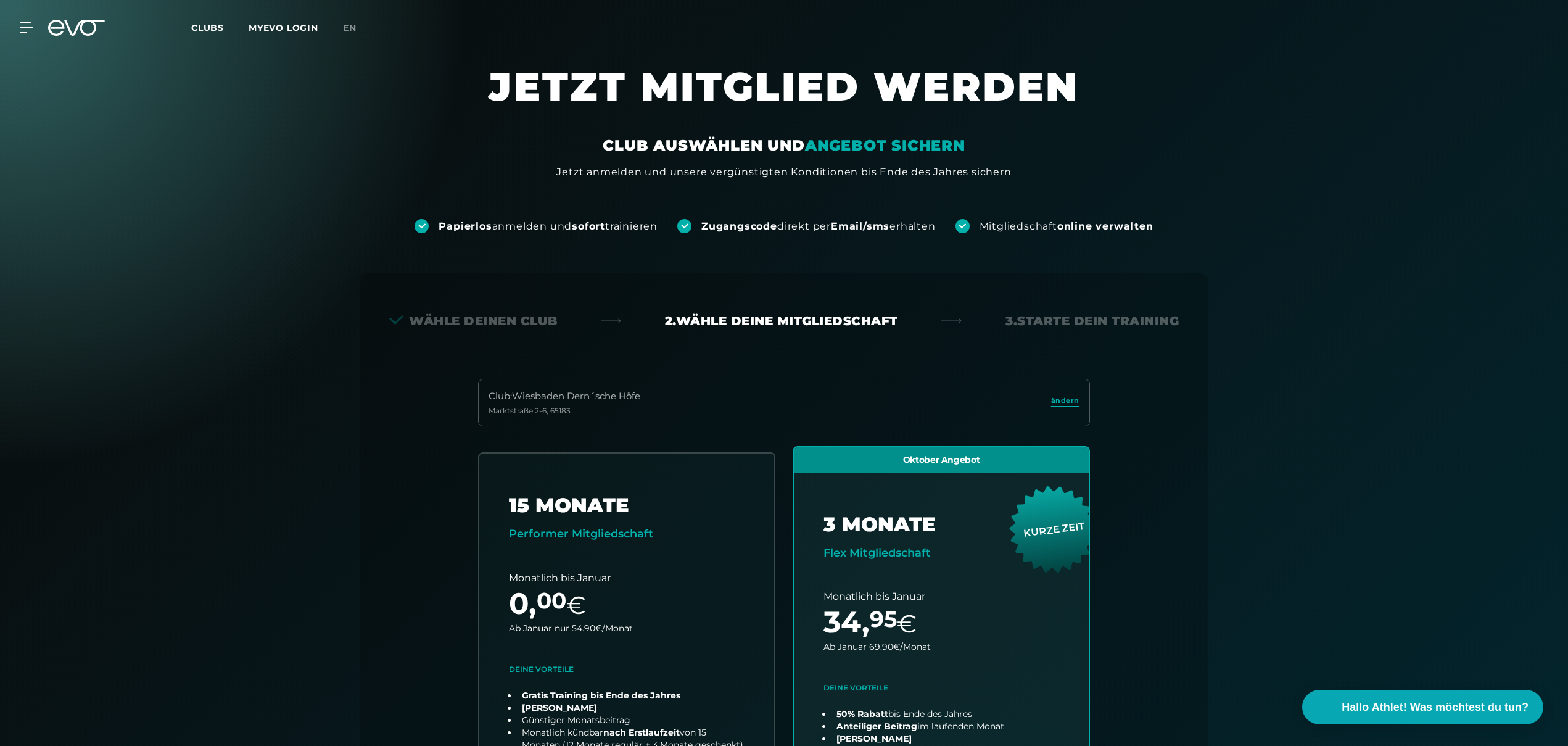
click at [202, 29] on span "Clubs" at bounding box center [207, 27] width 33 height 11
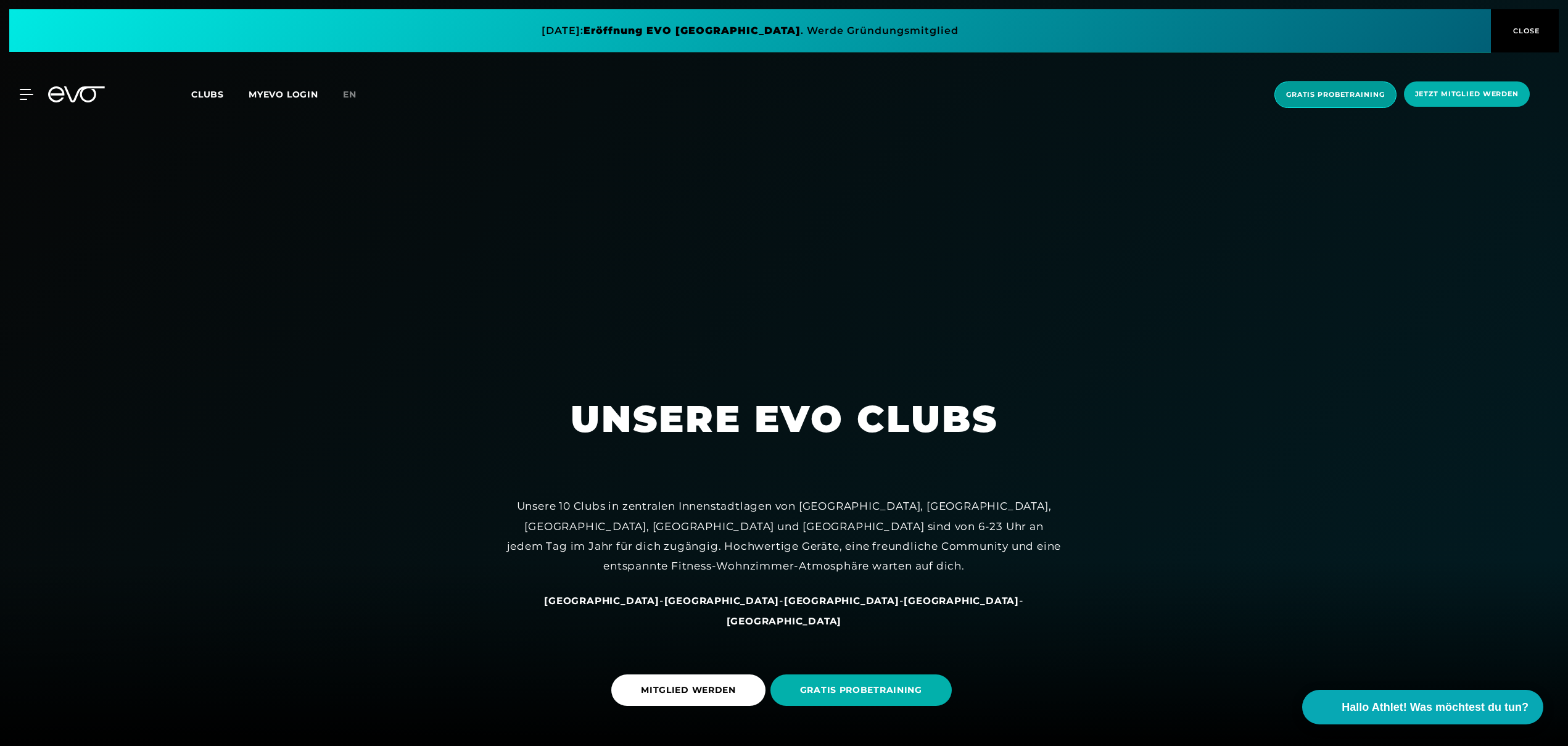
click at [1346, 90] on span "Gratis Probetraining" at bounding box center [1336, 95] width 99 height 11
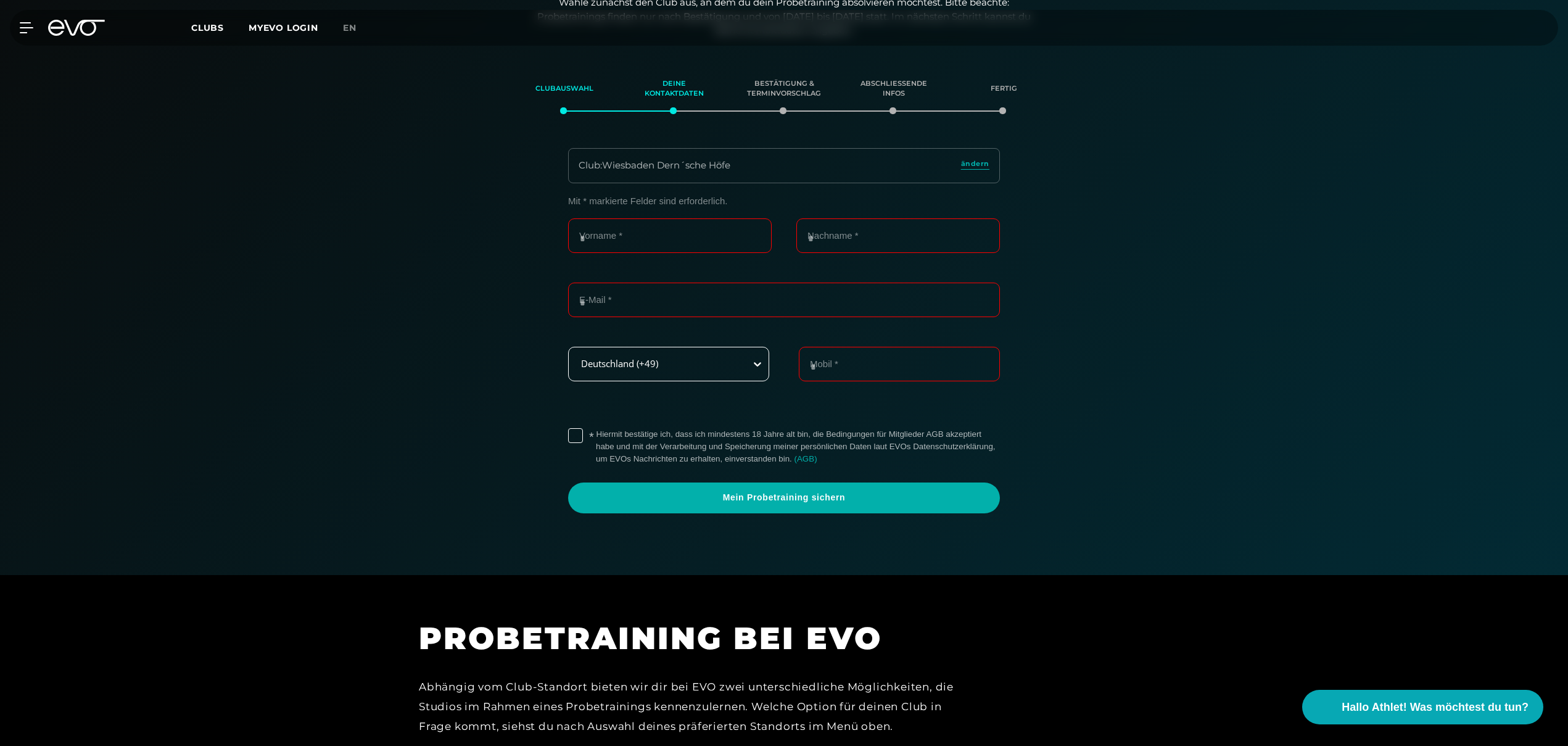
scroll to position [211, 0]
